Goal: Navigation & Orientation: Find specific page/section

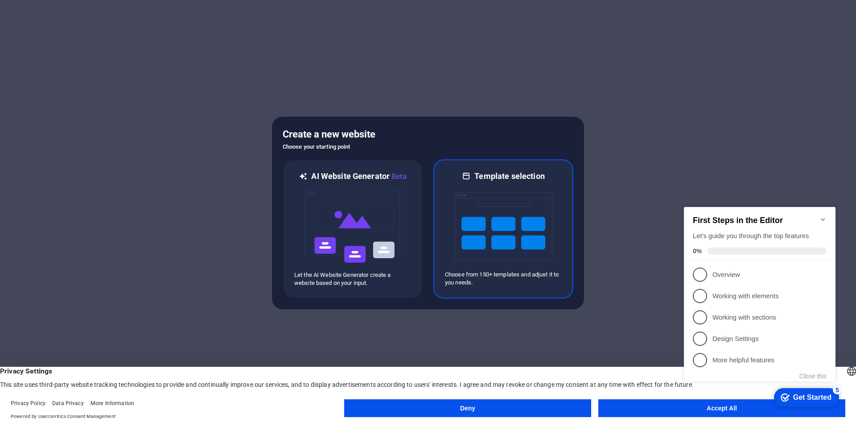
click at [478, 252] on img at bounding box center [503, 226] width 98 height 89
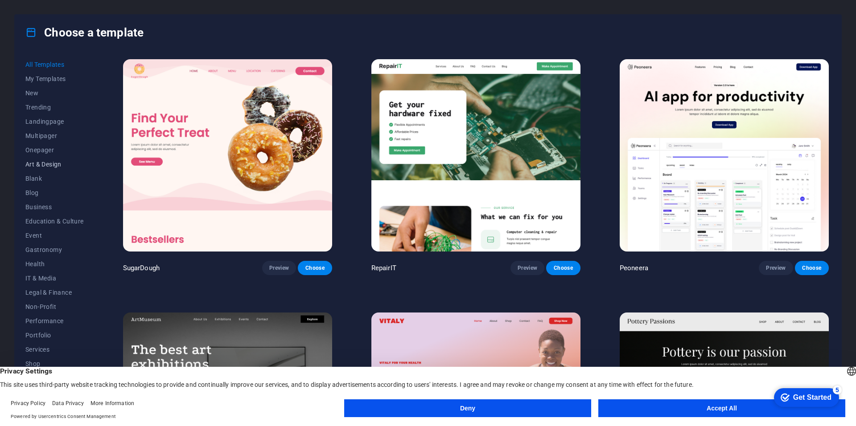
scroll to position [27, 0]
click at [70, 193] on span "Education & Culture" at bounding box center [54, 194] width 58 height 7
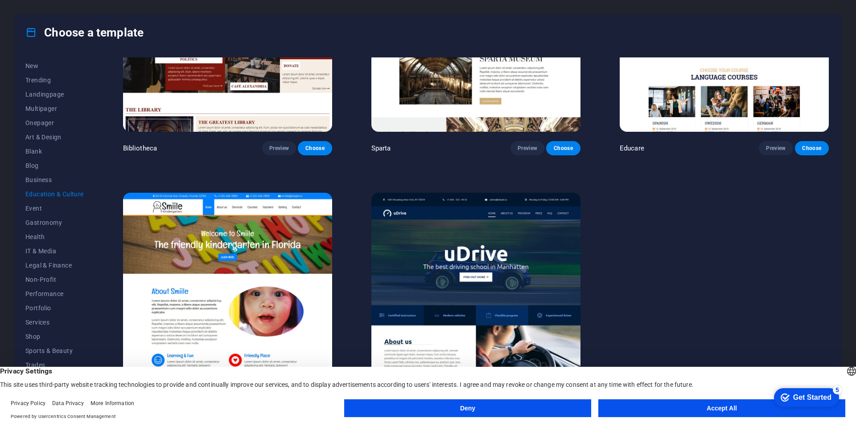
scroll to position [379, 0]
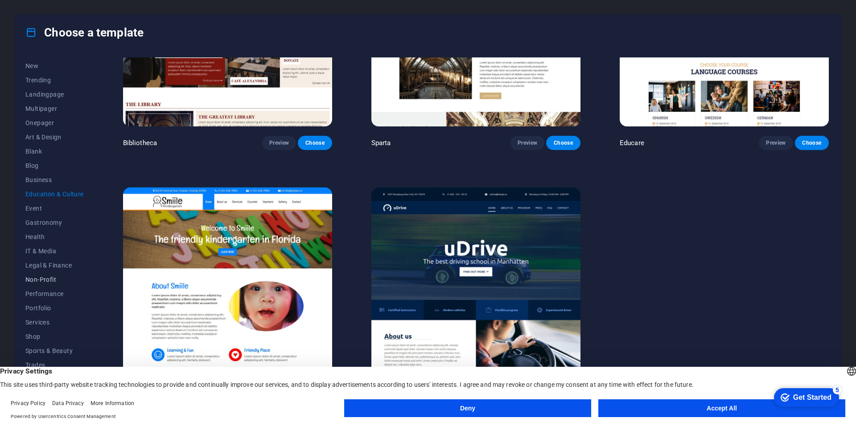
click at [40, 281] on span "Non-Profit" at bounding box center [54, 279] width 58 height 7
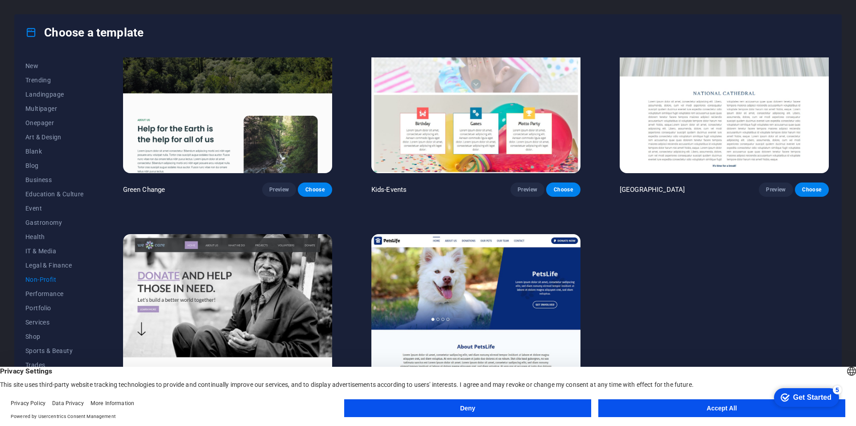
scroll to position [0, 0]
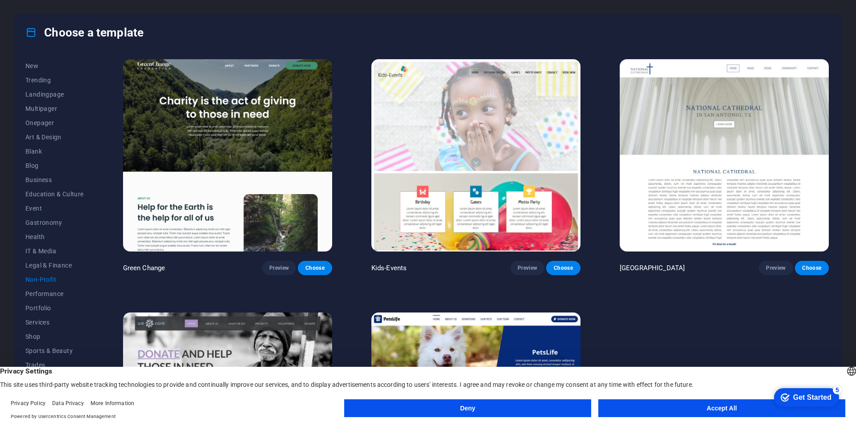
click at [724, 404] on button "Accept All" at bounding box center [721, 409] width 247 height 18
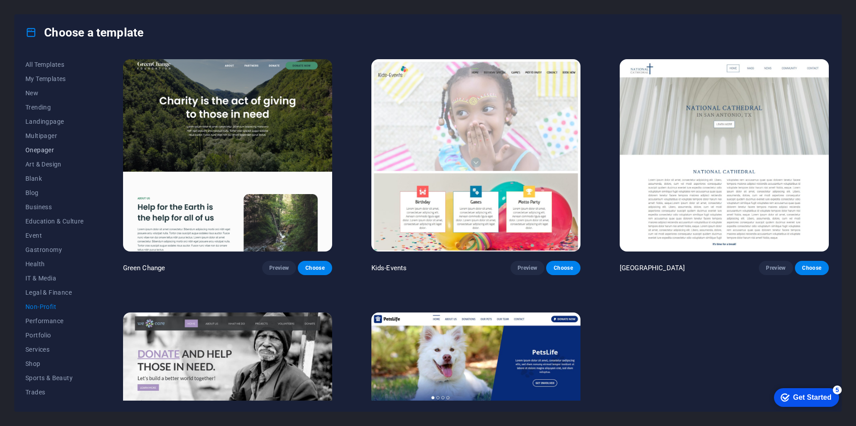
click at [42, 149] on span "Onepager" at bounding box center [54, 150] width 58 height 7
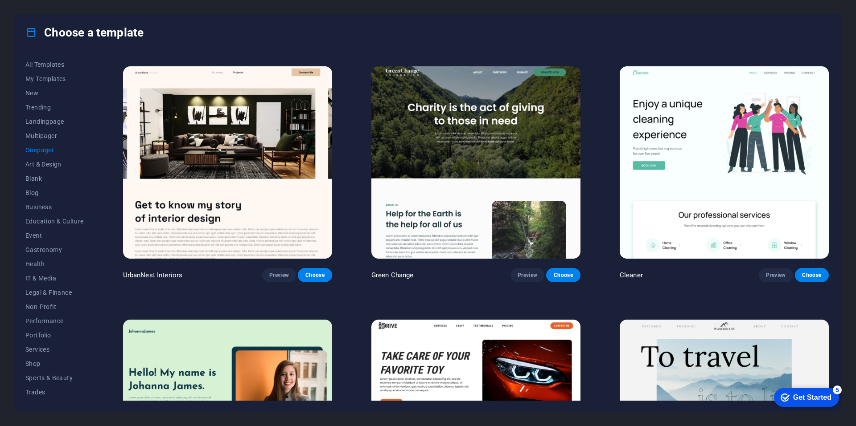
scroll to position [758, 0]
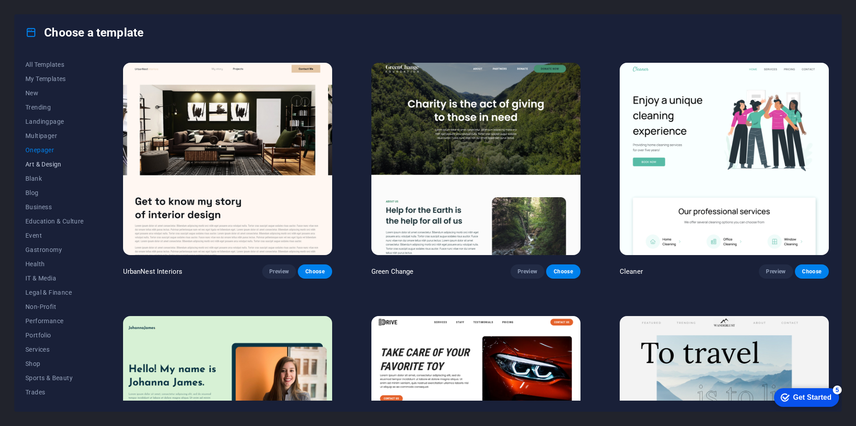
click at [49, 168] on span "Art & Design" at bounding box center [54, 164] width 58 height 7
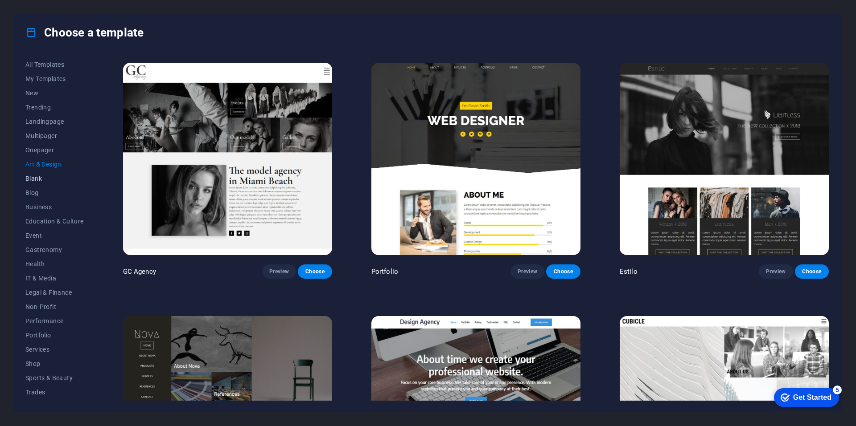
click at [41, 178] on span "Blank" at bounding box center [54, 178] width 58 height 7
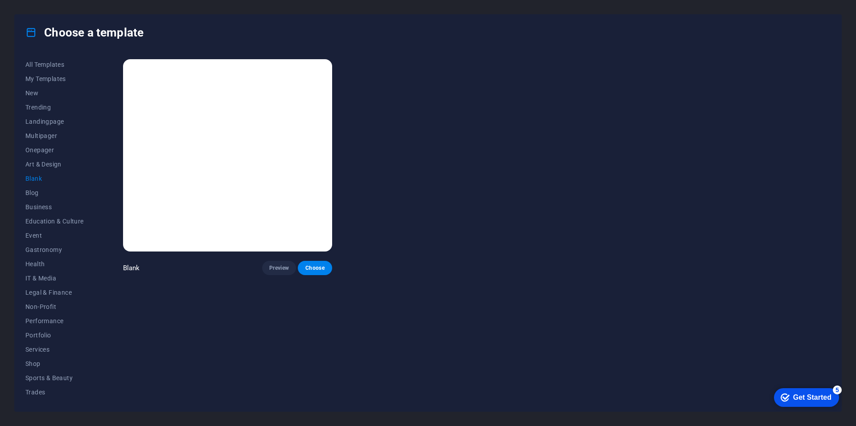
scroll to position [0, 0]
click at [34, 196] on span "Blog" at bounding box center [54, 192] width 58 height 7
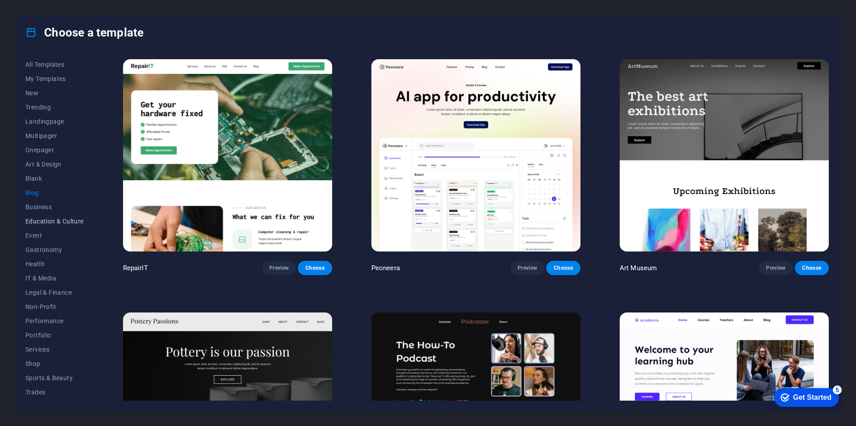
click at [47, 220] on span "Education & Culture" at bounding box center [54, 221] width 58 height 7
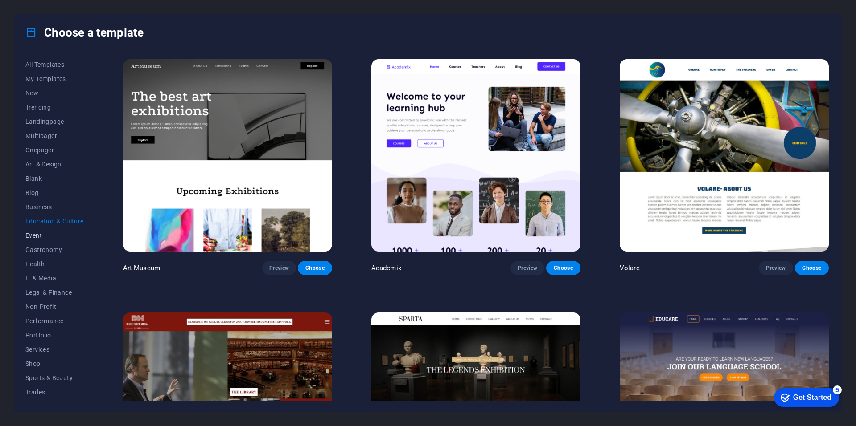
click at [36, 237] on span "Event" at bounding box center [54, 235] width 58 height 7
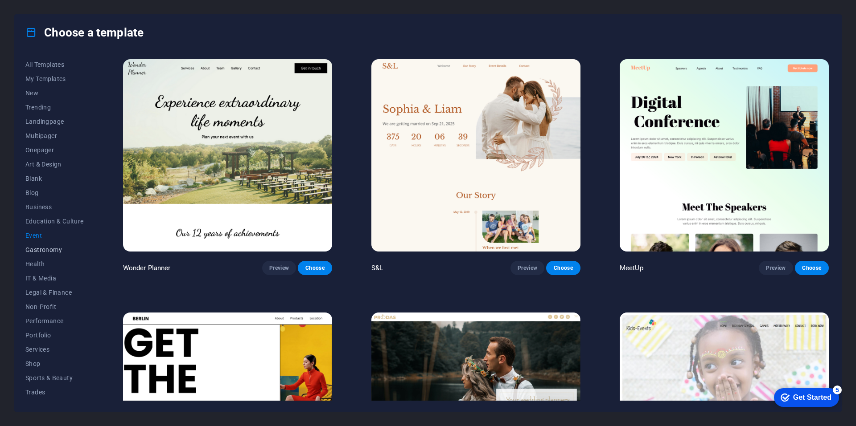
click at [43, 248] on span "Gastronomy" at bounding box center [54, 249] width 58 height 7
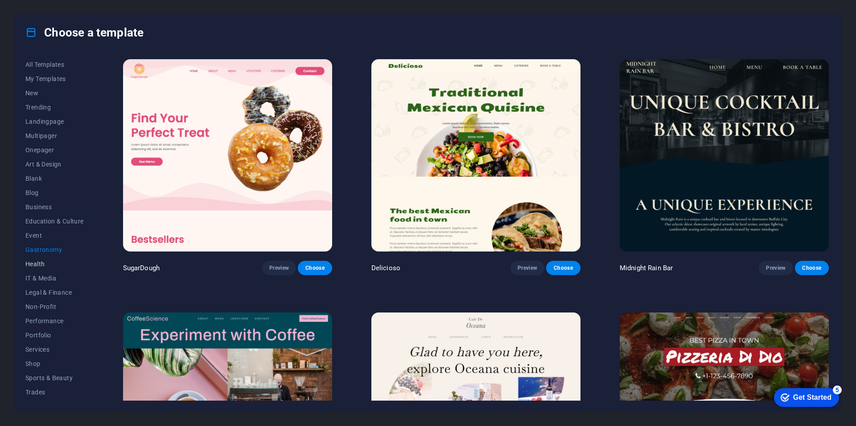
click at [37, 264] on span "Health" at bounding box center [54, 264] width 58 height 7
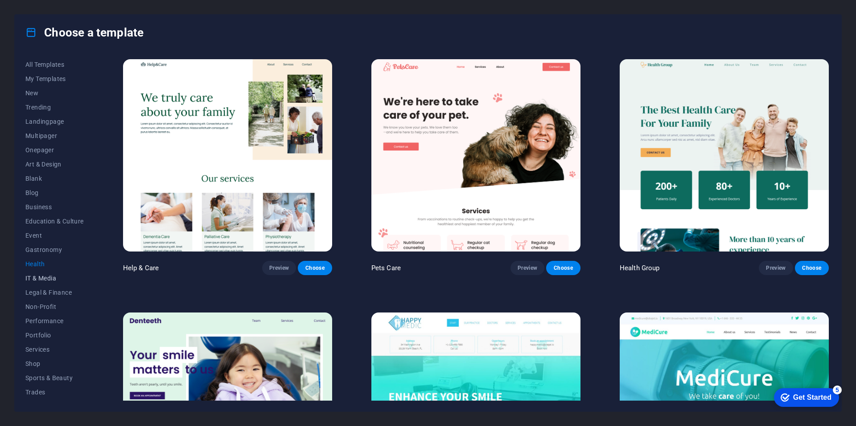
click at [43, 279] on span "IT & Media" at bounding box center [54, 278] width 58 height 7
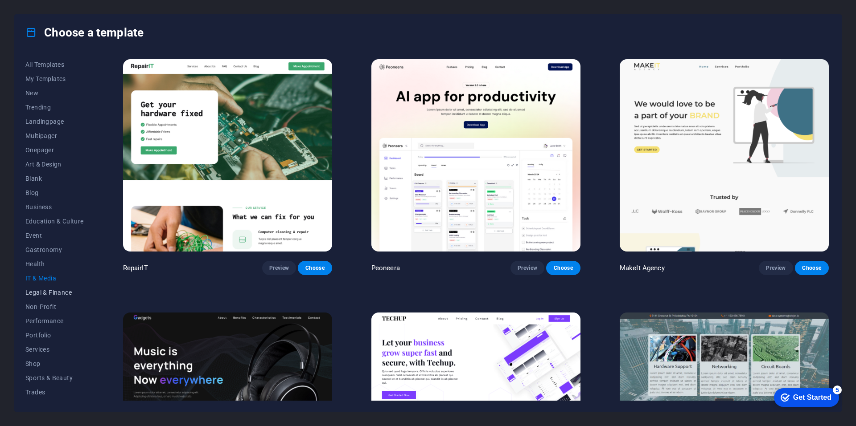
click at [49, 289] on span "Legal & Finance" at bounding box center [54, 292] width 58 height 7
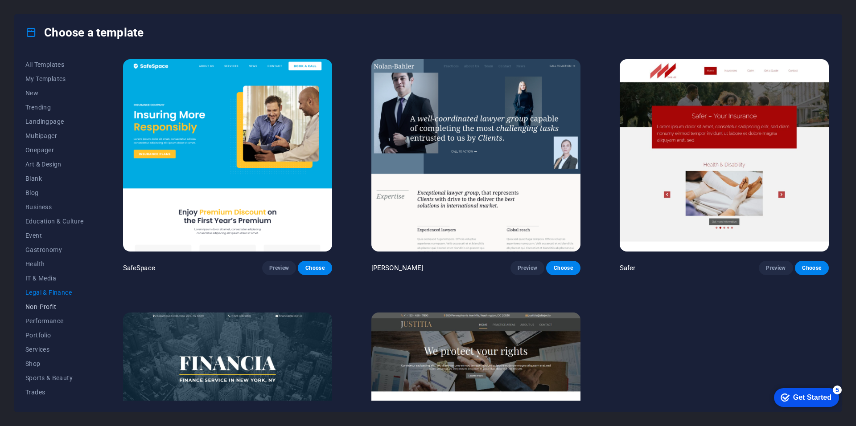
click at [41, 308] on span "Non-Profit" at bounding box center [54, 306] width 58 height 7
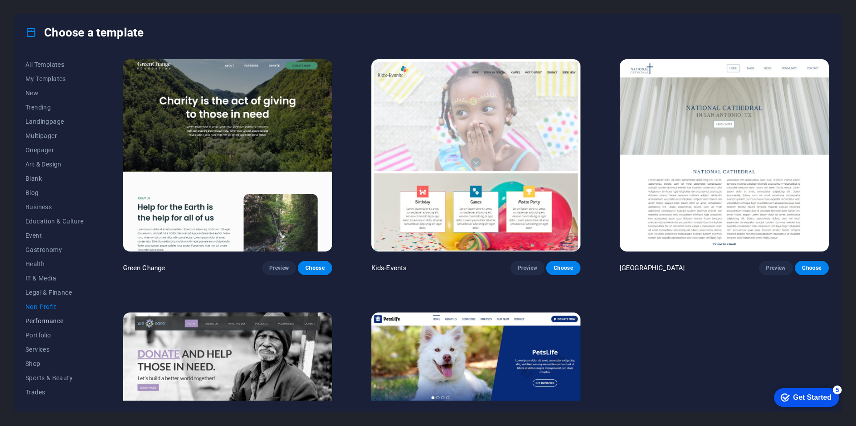
click at [45, 322] on span "Performance" at bounding box center [54, 321] width 58 height 7
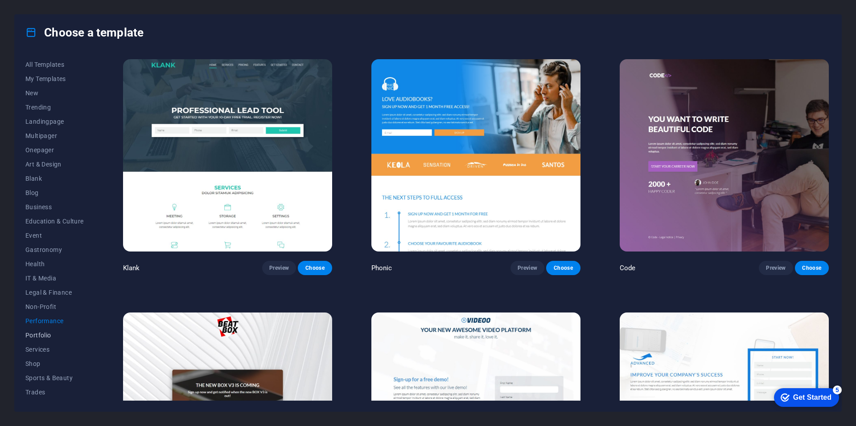
click at [39, 334] on span "Portfolio" at bounding box center [54, 335] width 58 height 7
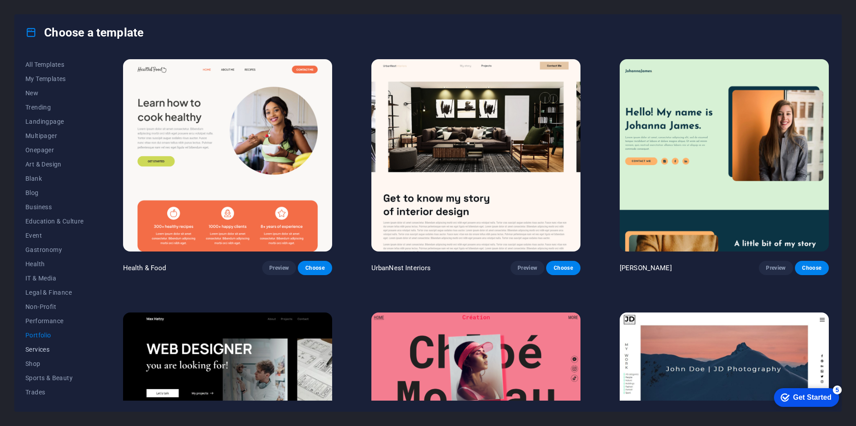
click at [38, 347] on span "Services" at bounding box center [54, 349] width 58 height 7
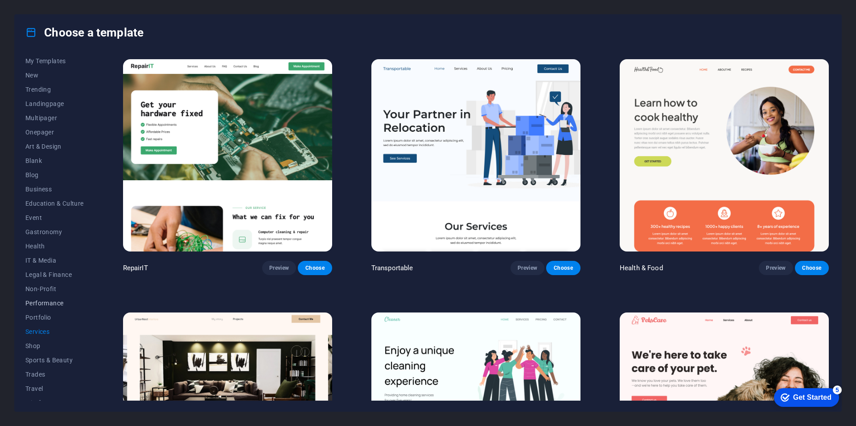
scroll to position [27, 0]
click at [44, 348] on span "Sports & Beauty" at bounding box center [54, 351] width 58 height 7
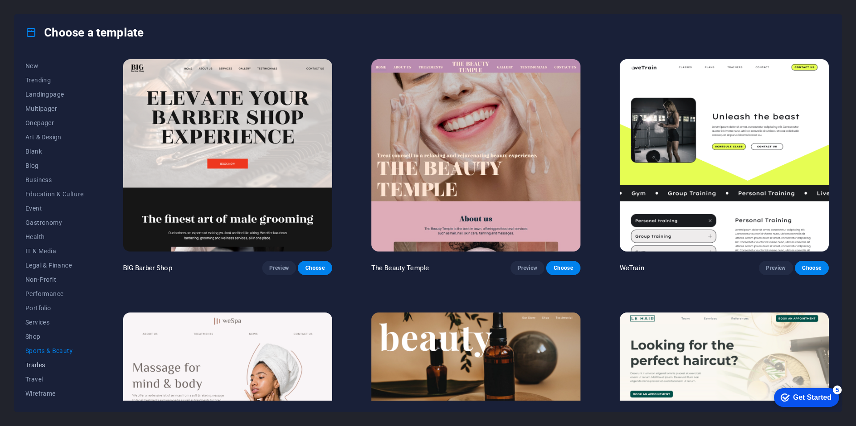
click at [36, 364] on span "Trades" at bounding box center [54, 365] width 58 height 7
